Goal: Book appointment/travel/reservation

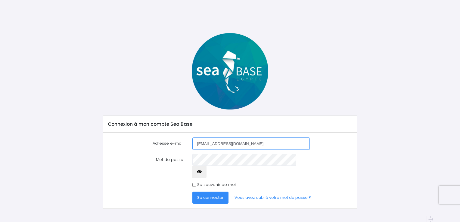
type input "sofmarchand@hotmail.fr"
click at [202, 172] on icon "button" at bounding box center [199, 172] width 5 height 0
click at [217, 195] on span "Se connecter" at bounding box center [210, 198] width 26 height 6
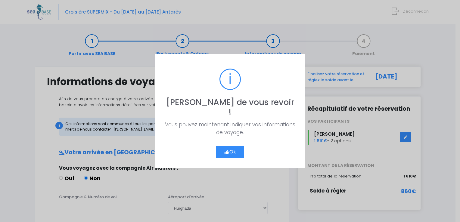
click at [229, 146] on button "Ok" at bounding box center [230, 152] width 28 height 13
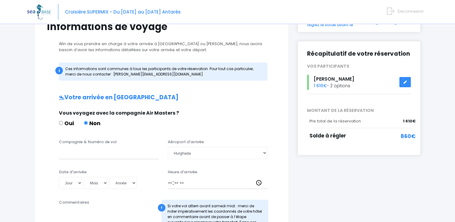
scroll to position [35, 0]
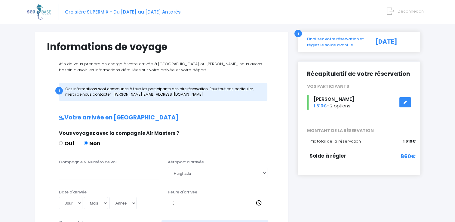
click at [405, 102] on icon at bounding box center [405, 102] width 4 height 0
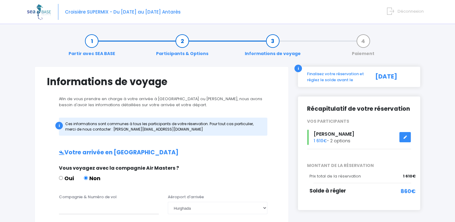
scroll to position [180, 0]
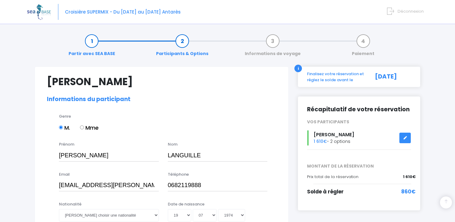
select select "N4"
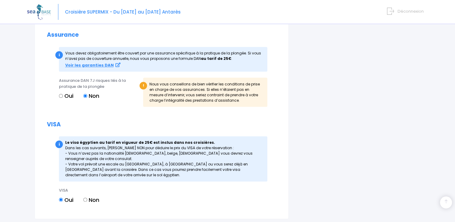
scroll to position [735, 0]
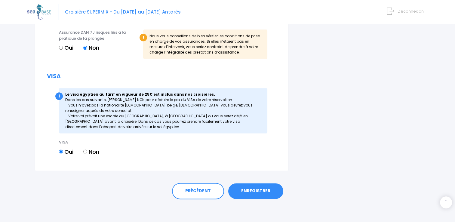
click at [250, 189] on link "ENREGISTRER" at bounding box center [255, 191] width 55 height 16
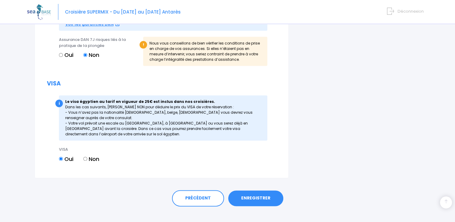
scroll to position [745, 0]
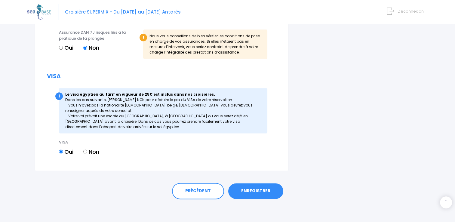
click at [250, 189] on link "ENREGISTRER" at bounding box center [255, 191] width 55 height 16
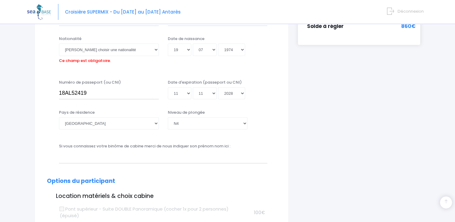
scroll to position [149, 0]
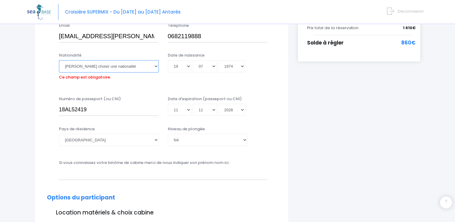
click at [154, 65] on select "Veuillez choisir une nationalité [DEMOGRAPHIC_DATA] Algerienne Allemande [GEOGR…" at bounding box center [109, 66] width 100 height 12
select select "Française"
click at [59, 60] on select "Veuillez choisir une nationalité [DEMOGRAPHIC_DATA] Algerienne Allemande [GEOGR…" at bounding box center [109, 66] width 100 height 12
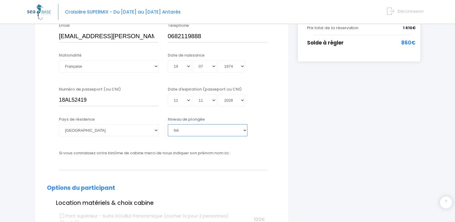
click at [243, 128] on select "[PERSON_NAME] choisir un niveau de plongée Non plongeur Junior OW diver Adventu…" at bounding box center [208, 130] width 80 height 12
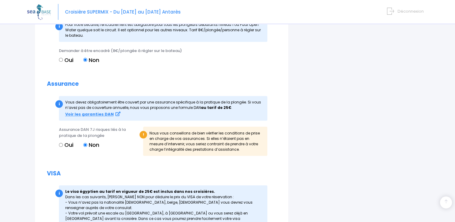
scroll to position [720, 0]
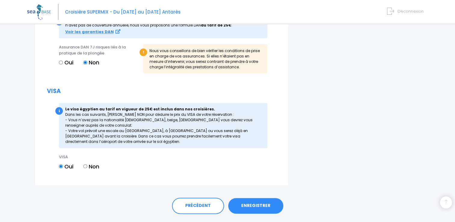
click at [241, 205] on link "ENREGISTRER" at bounding box center [255, 206] width 55 height 16
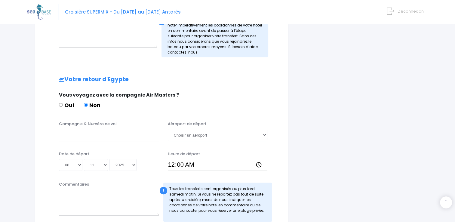
scroll to position [301, 0]
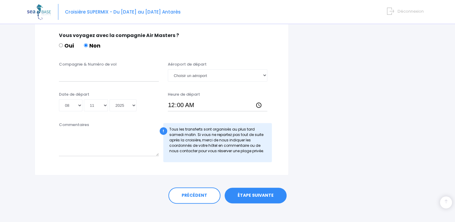
click at [245, 195] on link "ÉTAPE SUIVANTE" at bounding box center [256, 196] width 62 height 16
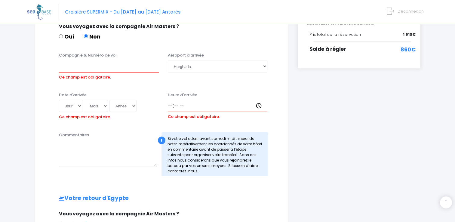
scroll to position [82, 0]
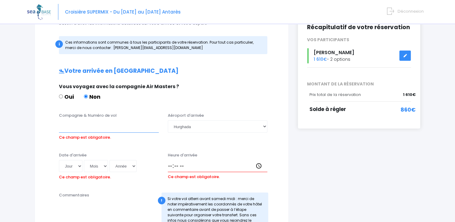
click at [78, 128] on input "Compagnie & Numéro de vol" at bounding box center [109, 126] width 100 height 12
click at [78, 166] on select "Jour 01 02 03 04 05 06 07 08 09 10 11 12 13 14 15 16 17 18 19 20 21 22 23 24 25…" at bounding box center [70, 166] width 23 height 12
select select "01"
click at [59, 160] on select "Jour 01 02 03 04 05 06 07 08 09 10 11 12 13 14 15 16 17 18 19 20 21 22 23 24 25…" at bounding box center [70, 166] width 23 height 12
click at [105, 165] on select "Mois 01 02 03 04 05 06 07 08 09 10 11 12" at bounding box center [96, 166] width 24 height 12
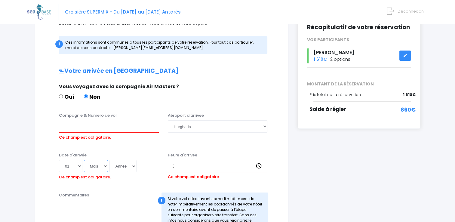
select select "11"
click at [84, 160] on select "Mois 01 02 03 04 05 06 07 08 09 10 11 12" at bounding box center [96, 166] width 24 height 12
click at [131, 165] on select "Année 2045 2044 2043 2042 2041 2040 2039 2038 2037 2036 2035 2034 2033 2032 203…" at bounding box center [122, 166] width 27 height 12
select select "2025"
click at [109, 160] on select "Année 2045 2044 2043 2042 2041 2040 2039 2038 2037 2036 2035 2034 2033 2032 203…" at bounding box center [122, 166] width 27 height 12
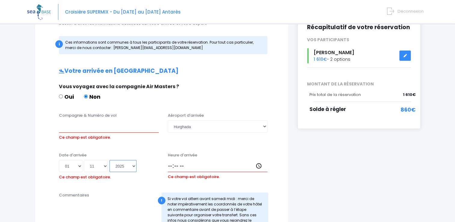
type input "2025-11-01"
click at [77, 131] on input "Compagnie & Numéro de vol" at bounding box center [109, 126] width 100 height 12
click at [171, 166] on input "Heure d'arrivée" at bounding box center [218, 166] width 100 height 12
type input "18:15"
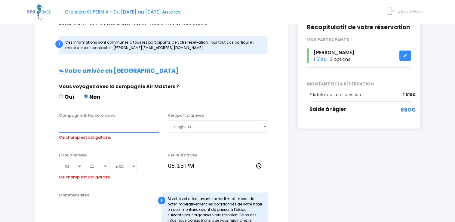
click at [67, 128] on input "Compagnie & Numéro de vol" at bounding box center [109, 126] width 100 height 12
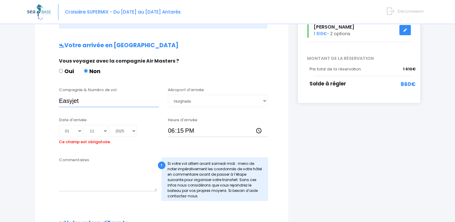
scroll to position [120, 0]
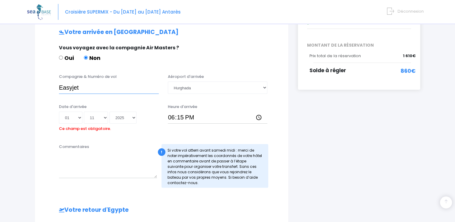
click at [95, 88] on input "Easyjet" at bounding box center [109, 88] width 100 height 12
click at [95, 88] on input "Easyjet vol EZS" at bounding box center [109, 88] width 100 height 12
click at [96, 87] on input "Easyjet vol EZ1267" at bounding box center [109, 88] width 100 height 12
click at [72, 87] on input "Easyjet vol EZS1267" at bounding box center [109, 88] width 100 height 12
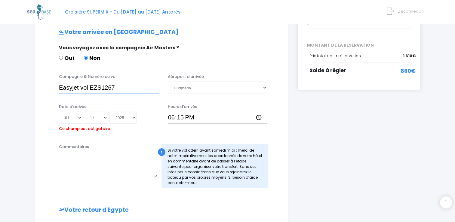
click at [63, 88] on input "Easyjet vol EZS1267" at bounding box center [109, 88] width 100 height 12
click at [73, 88] on input "easyjet vol EZS1267" at bounding box center [109, 88] width 100 height 12
click at [82, 89] on input "easyJet vol EZS1267" at bounding box center [109, 88] width 100 height 12
click at [91, 86] on input "easyJet N° vol EZS1267" at bounding box center [109, 88] width 100 height 12
click at [99, 87] on input "easyJet N° vol EZS1267" at bounding box center [109, 88] width 100 height 12
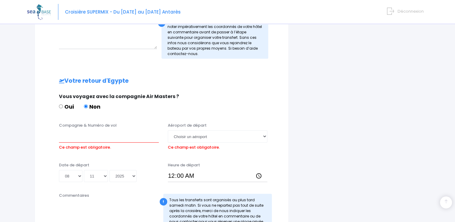
scroll to position [271, 0]
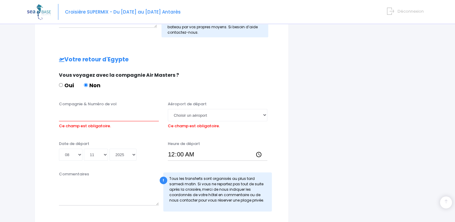
type input "easyJet N° vol EZS1267"
click at [72, 118] on input "Compagnie & Numéro de vol" at bounding box center [109, 115] width 100 height 12
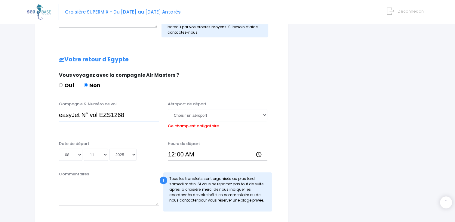
type input "easyJet N° vol EZS1268"
click at [173, 157] on input "00:00" at bounding box center [218, 155] width 100 height 12
type input "19:10"
click at [239, 143] on div "Heure de départ 19:10" at bounding box center [217, 151] width 109 height 20
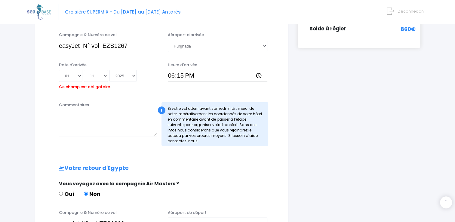
scroll to position [271, 0]
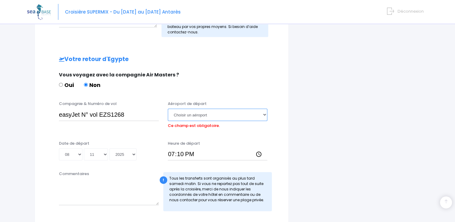
click at [265, 115] on select "Choisir un aéroport Hurghada Marsa Alam" at bounding box center [218, 115] width 100 height 12
select select "Hurghada"
click at [168, 109] on select "Choisir un aéroport Hurghada Marsa Alam" at bounding box center [218, 115] width 100 height 12
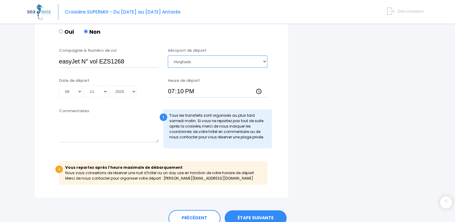
scroll to position [352, 0]
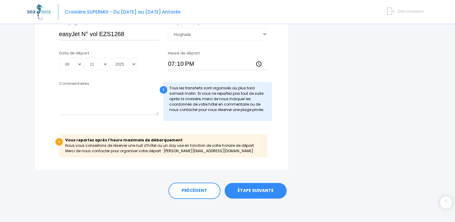
click at [247, 192] on link "ÉTAPE SUIVANTE" at bounding box center [256, 191] width 62 height 16
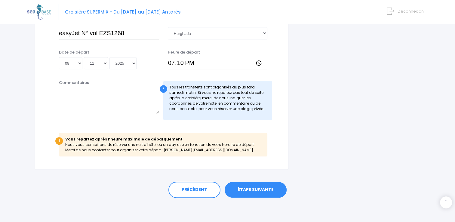
scroll to position [342, 0]
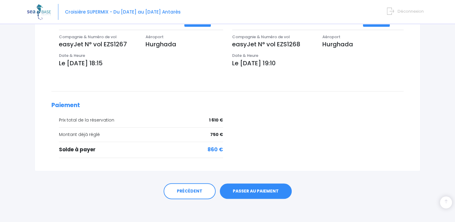
scroll to position [200, 0]
click at [261, 192] on link "PASSER AU PAIEMENT" at bounding box center [256, 191] width 72 height 16
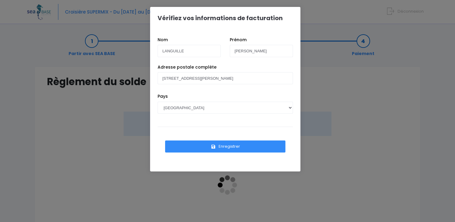
click at [220, 146] on button "Enregistrer" at bounding box center [225, 146] width 120 height 12
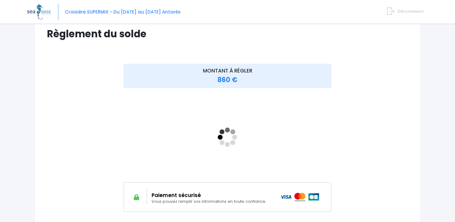
scroll to position [90, 0]
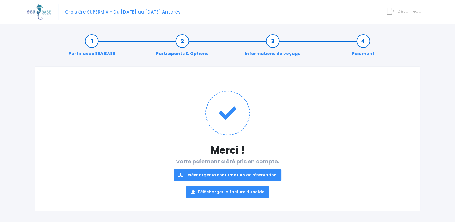
click at [217, 190] on link "Télécharger la facture du solde" at bounding box center [227, 192] width 83 height 12
